Goal: Transaction & Acquisition: Purchase product/service

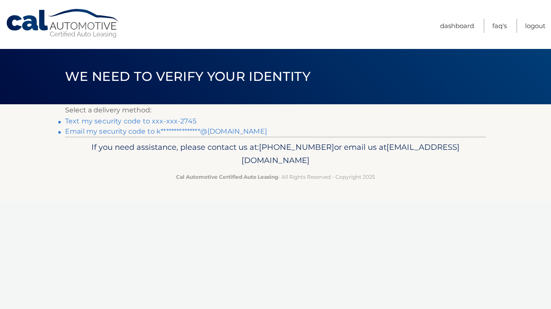
click at [183, 119] on link "Text my security code to xxx-xxx-2745" at bounding box center [130, 121] width 131 height 8
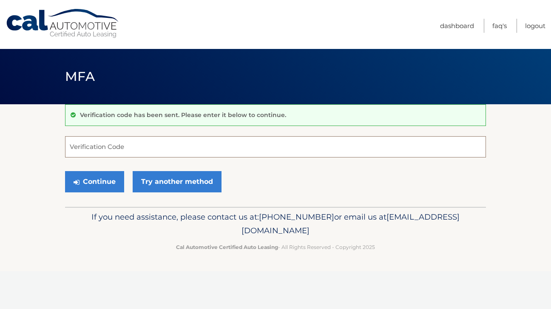
click at [142, 147] on input "Verification Code" at bounding box center [275, 146] width 421 height 21
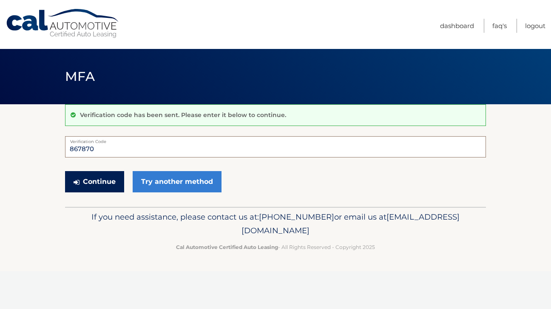
type input "867870"
click at [108, 188] on button "Continue" at bounding box center [94, 181] width 59 height 21
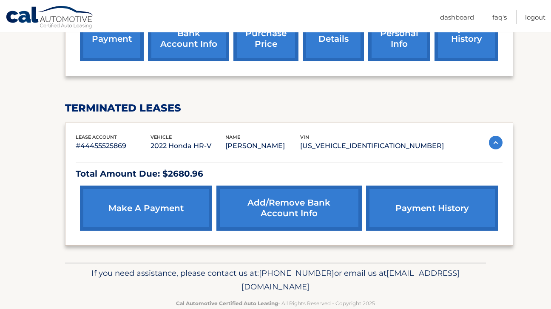
scroll to position [366, 0]
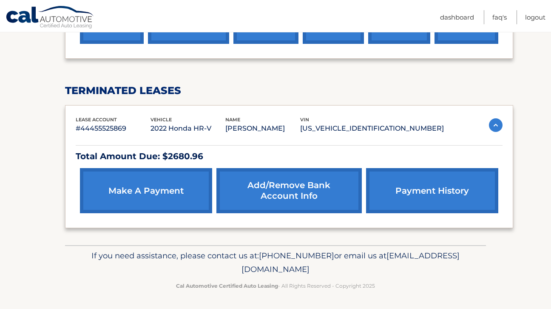
click at [396, 190] on link "payment history" at bounding box center [432, 190] width 132 height 45
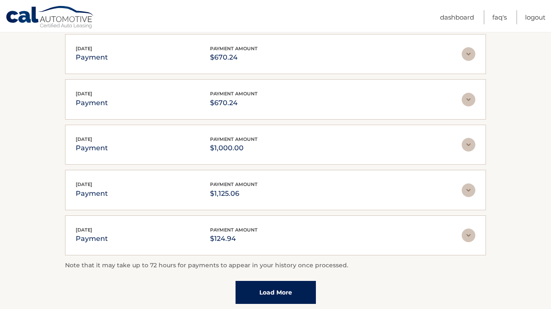
scroll to position [173, 0]
click at [470, 56] on img at bounding box center [469, 55] width 14 height 14
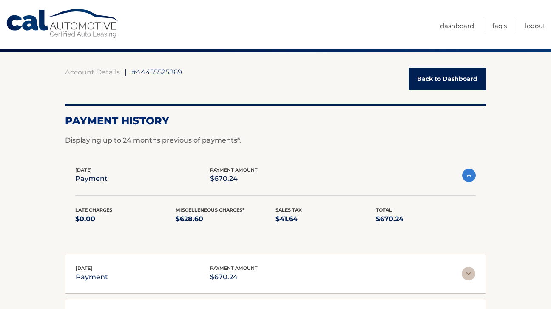
scroll to position [21, 0]
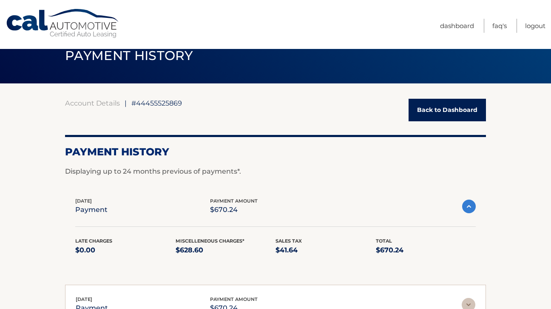
click at [414, 110] on link "Back to Dashboard" at bounding box center [446, 110] width 77 height 23
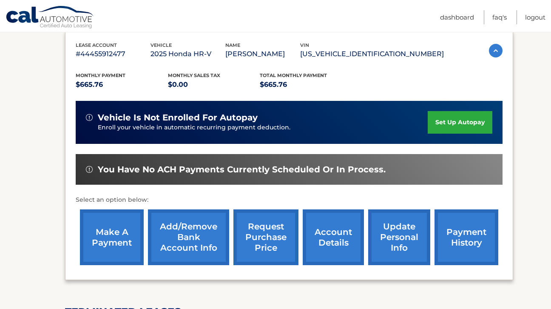
scroll to position [154, 0]
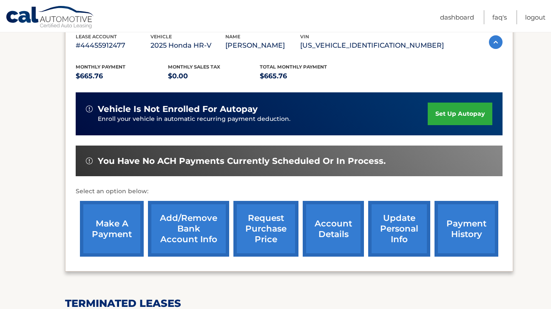
click at [117, 233] on link "make a payment" at bounding box center [112, 229] width 64 height 56
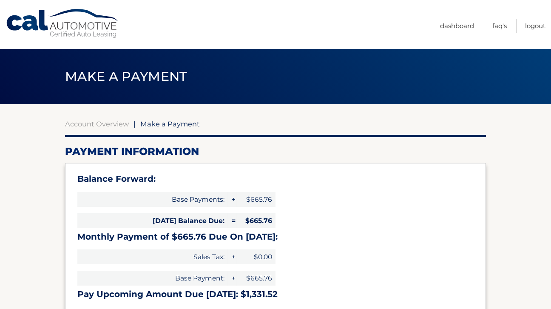
select select "NTI3M2JlZWQtMmQ2Ni00ZWNmLTg5ZjEtOGRkNDM4YjU2NzZj"
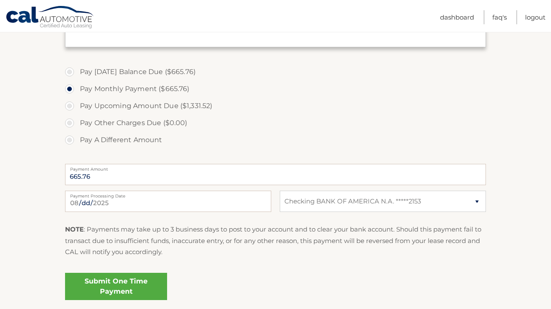
scroll to position [275, 0]
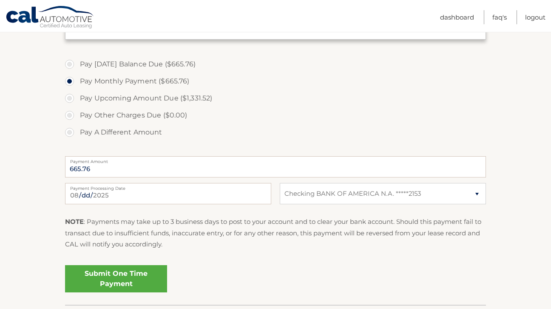
click at [129, 276] on link "Submit One Time Payment" at bounding box center [116, 278] width 102 height 27
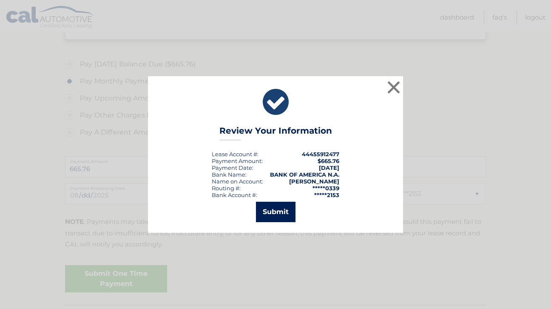
click at [260, 214] on button "Submit" at bounding box center [276, 211] width 40 height 20
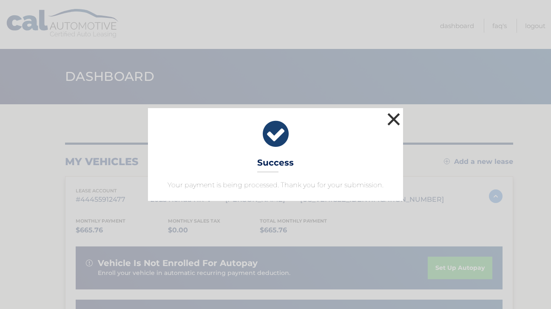
click at [392, 117] on button "×" at bounding box center [393, 119] width 17 height 17
